Goal: Navigation & Orientation: Go to known website

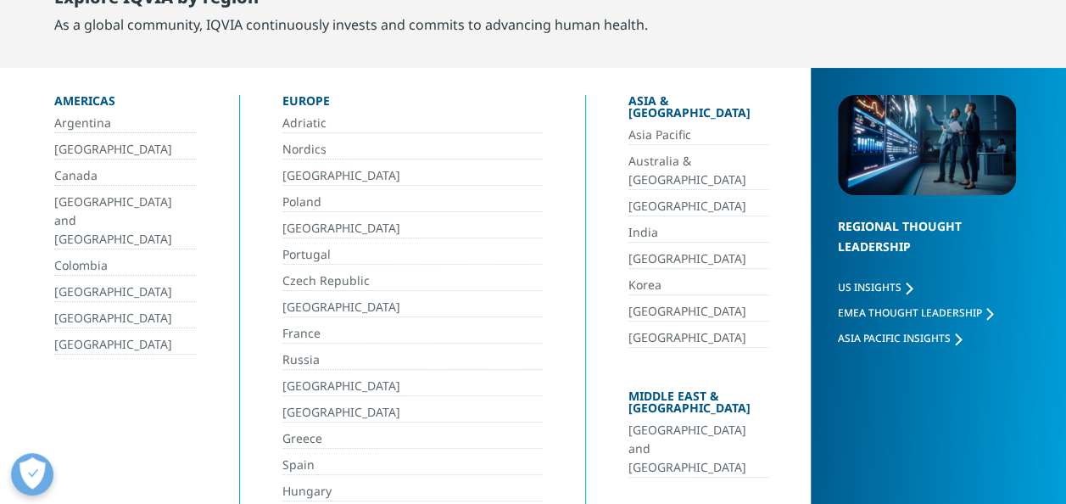
scroll to position [98, 0]
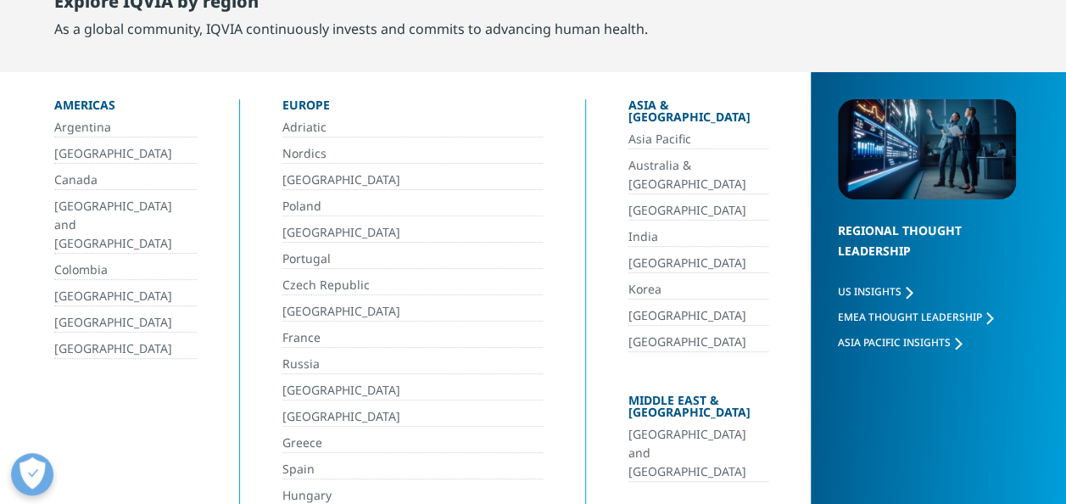
click at [96, 339] on link "[GEOGRAPHIC_DATA]" at bounding box center [125, 349] width 142 height 20
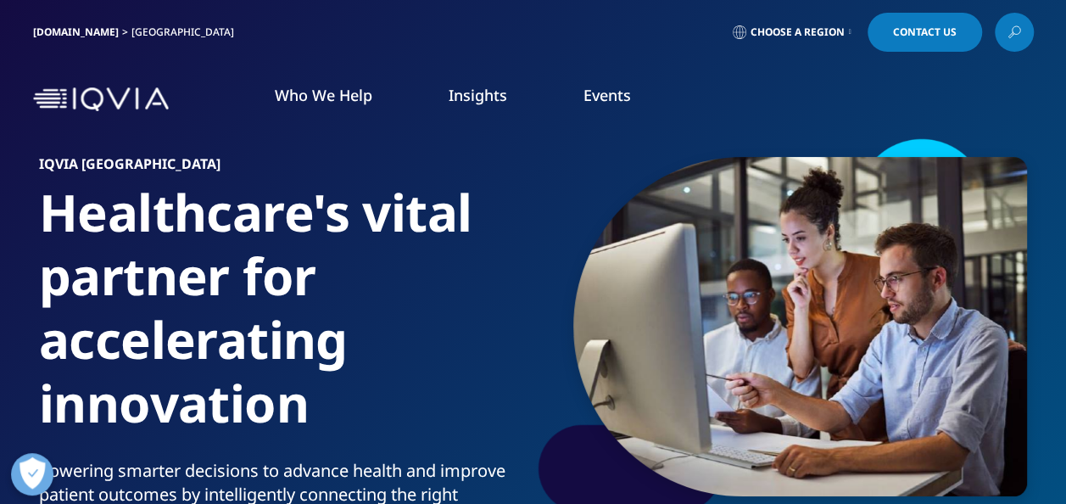
click at [75, 30] on link "[DOMAIN_NAME]" at bounding box center [76, 32] width 86 height 14
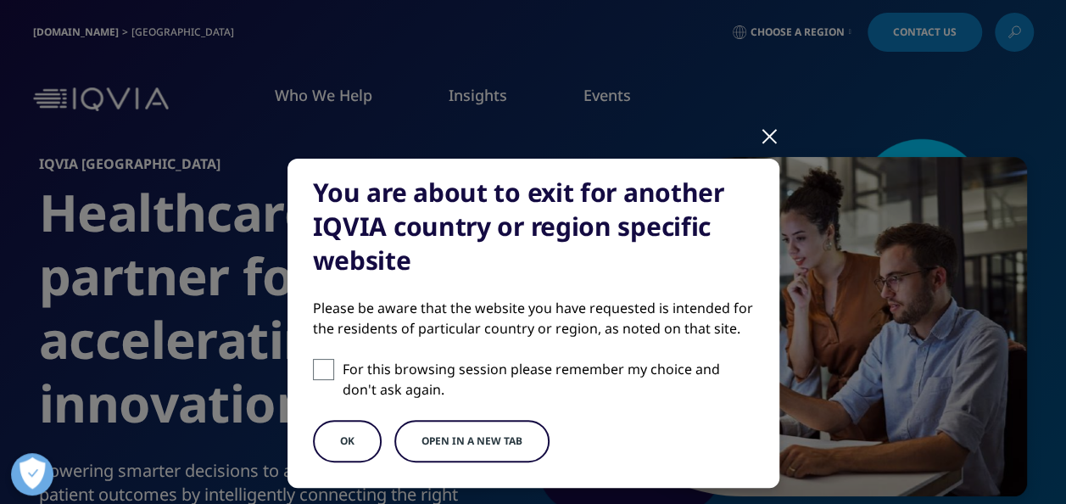
click at [760, 134] on div at bounding box center [770, 135] width 20 height 47
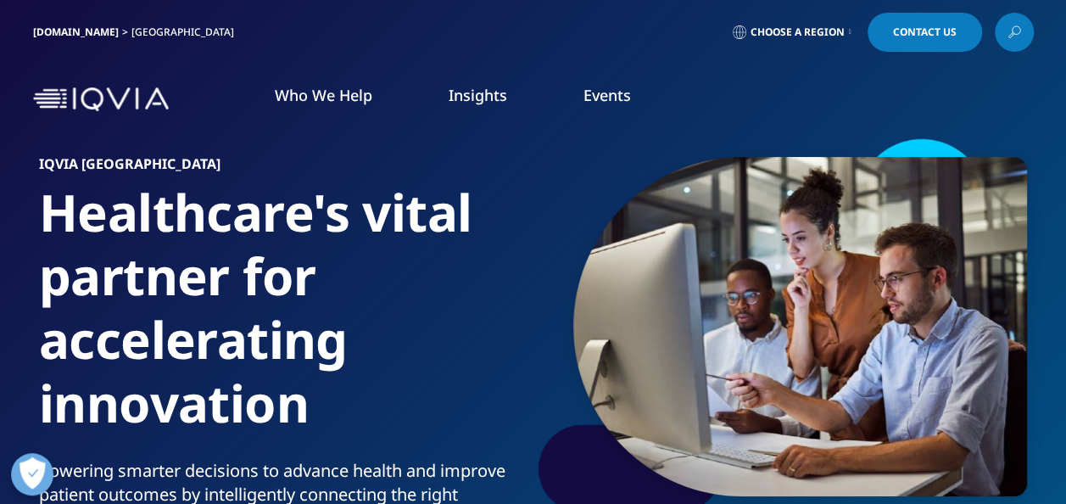
click at [922, 134] on nav "Who We Help WHO WE HELP Pharmaceutical Manufacturers MedTech Health Plans" at bounding box center [605, 99] width 858 height 80
click at [913, 154] on div at bounding box center [781, 327] width 492 height 382
click at [46, 100] on img at bounding box center [101, 99] width 136 height 25
click at [61, 28] on link "[DOMAIN_NAME]" at bounding box center [76, 32] width 86 height 14
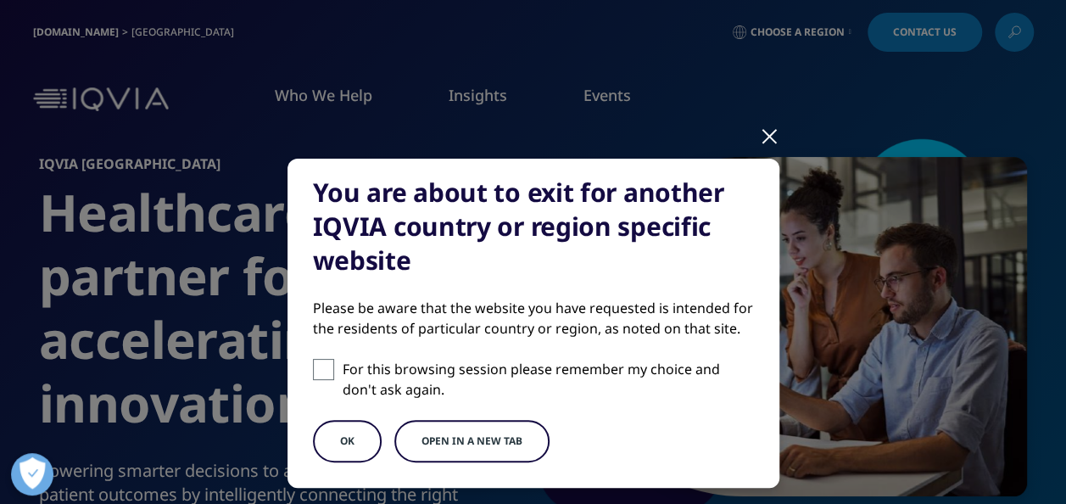
click at [760, 139] on div at bounding box center [770, 135] width 20 height 47
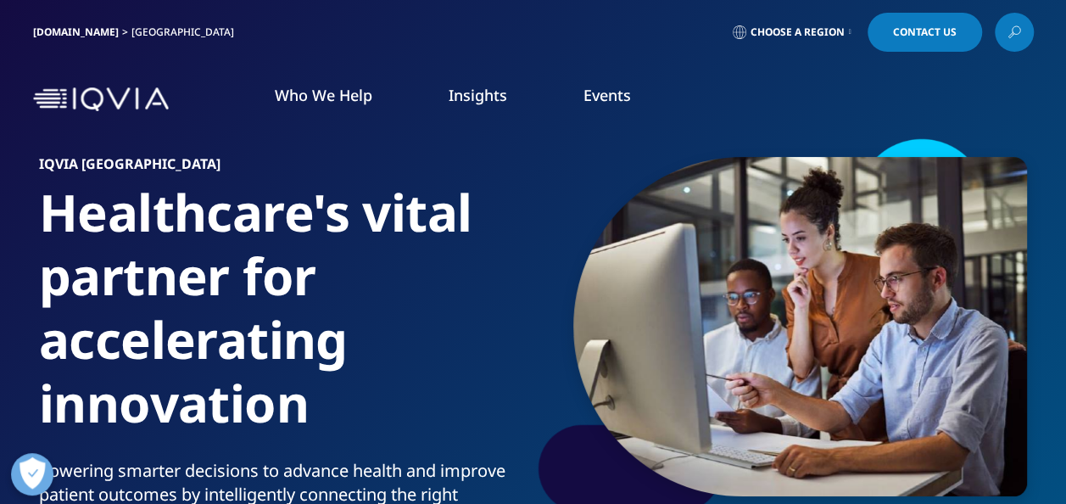
click at [824, 36] on span "Choose a Region" at bounding box center [797, 32] width 94 height 14
